Goal: Transaction & Acquisition: Purchase product/service

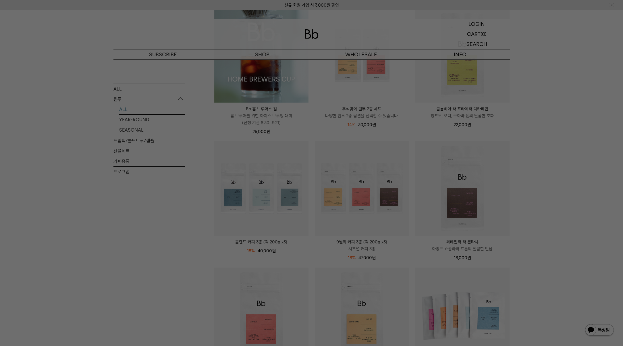
scroll to position [27, 0]
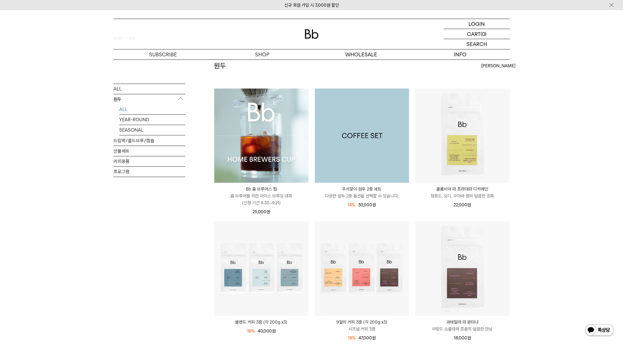
click at [383, 149] on img at bounding box center [362, 135] width 94 height 94
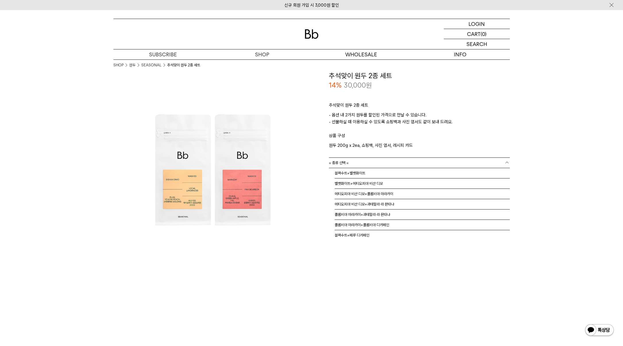
click at [383, 161] on link "= 종류 선택 =" at bounding box center [419, 163] width 181 height 10
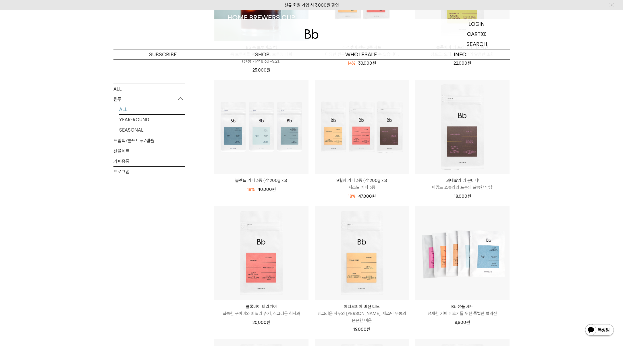
scroll to position [172, 0]
